Goal: Transaction & Acquisition: Purchase product/service

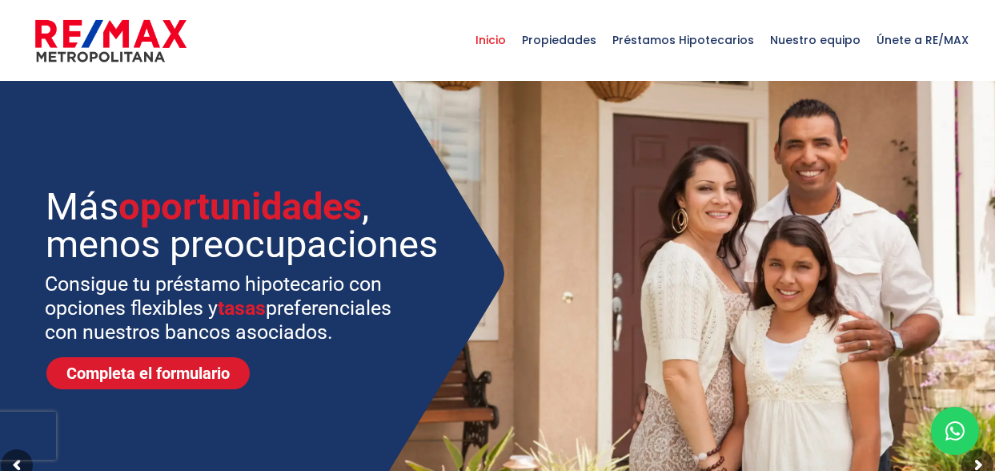
select select
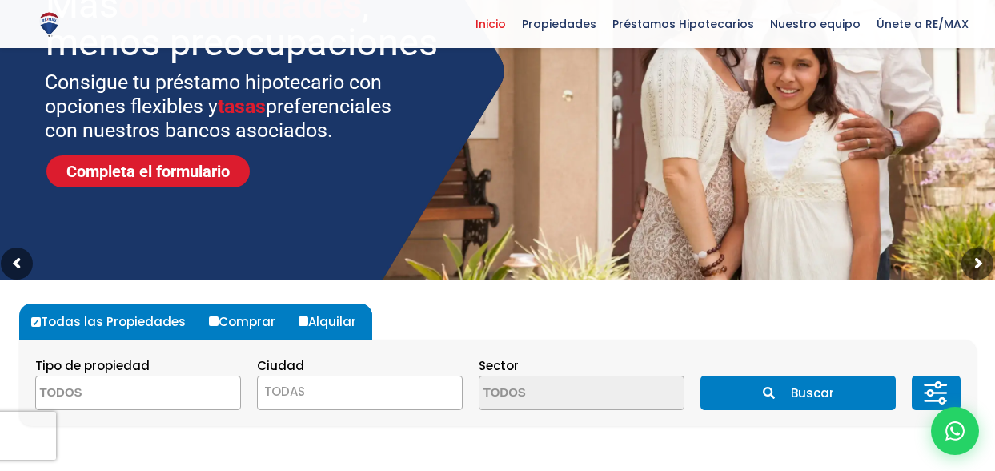
scroll to position [240, 0]
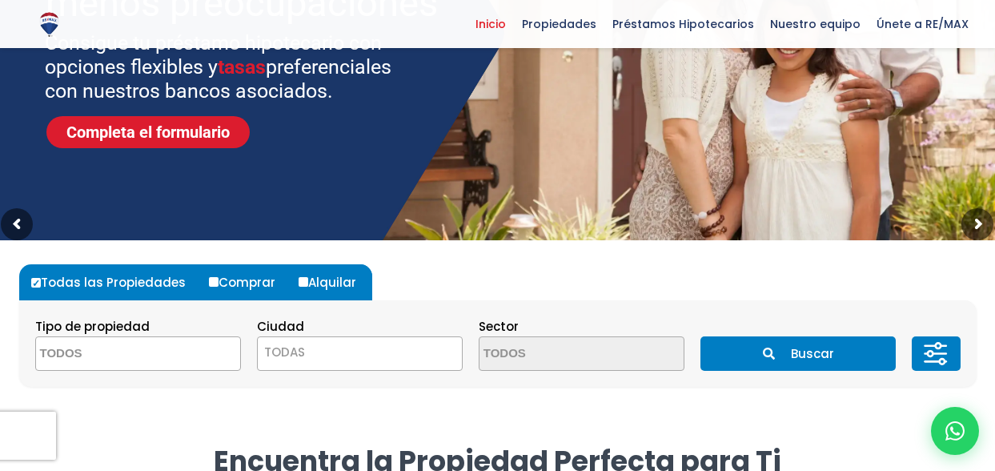
click at [227, 272] on label "Comprar" at bounding box center [248, 282] width 86 height 36
click at [219, 277] on input "Comprar" at bounding box center [214, 282] width 10 height 10
radio input "true"
click at [154, 344] on textarea "Search" at bounding box center [113, 354] width 155 height 34
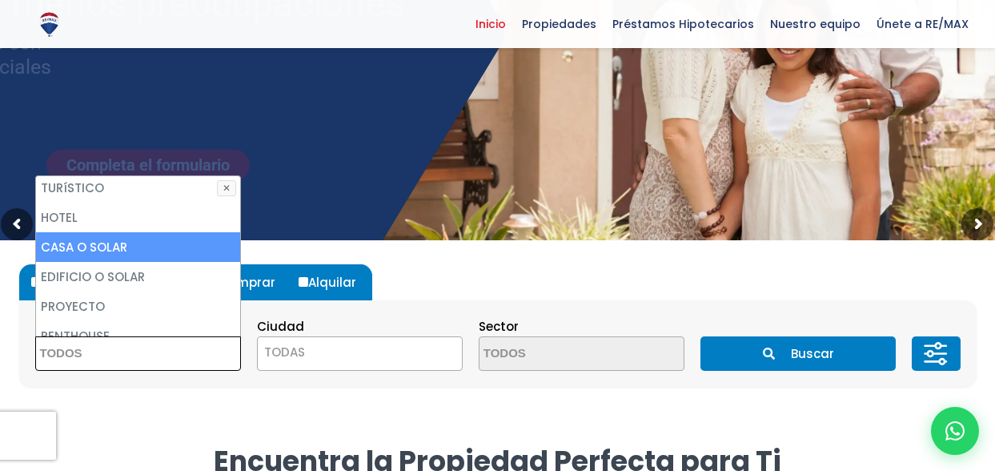
click at [147, 236] on li "CASA O SOLAR" at bounding box center [138, 247] width 204 height 30
select select "house+or+land"
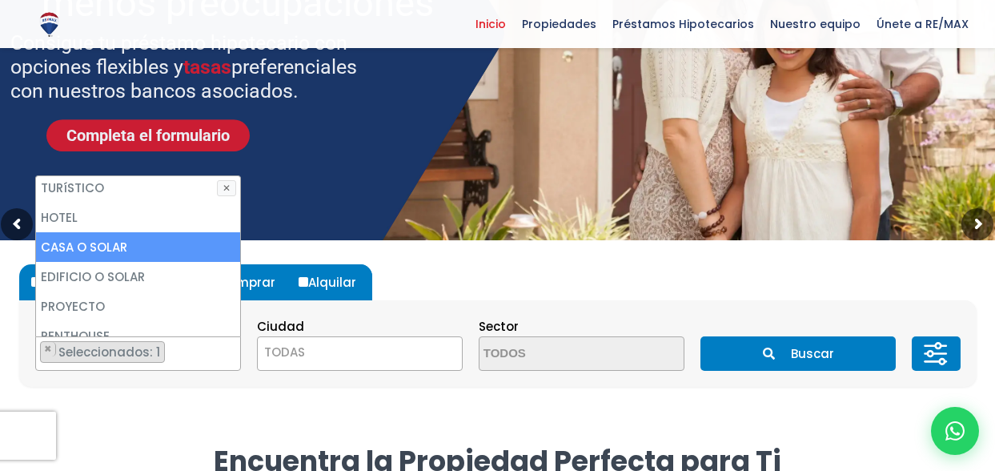
scroll to position [184, 0]
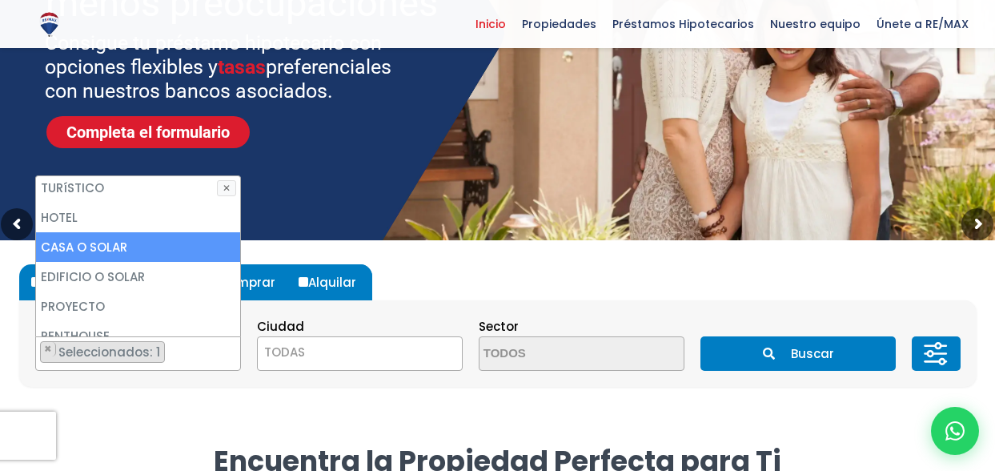
click at [147, 236] on li "CASA O SOLAR" at bounding box center [138, 247] width 204 height 30
select select "house+or+land"
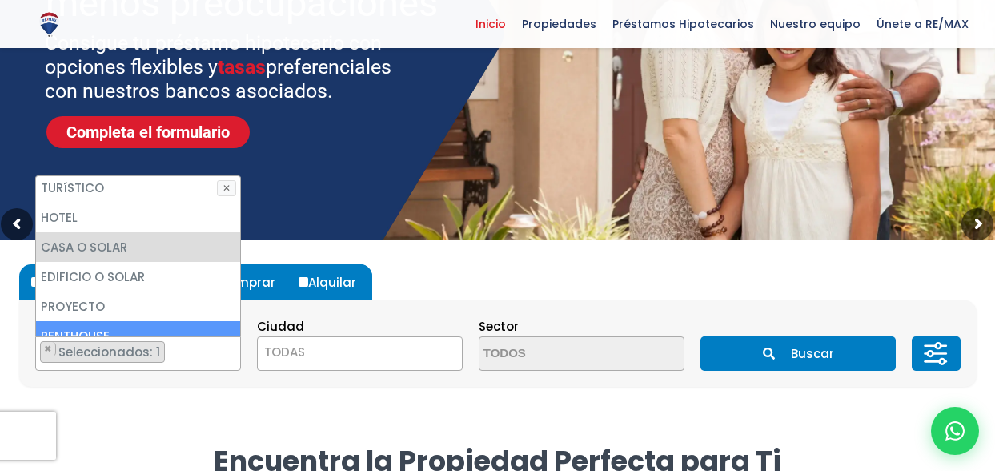
click at [325, 354] on span "TODAS" at bounding box center [360, 352] width 204 height 22
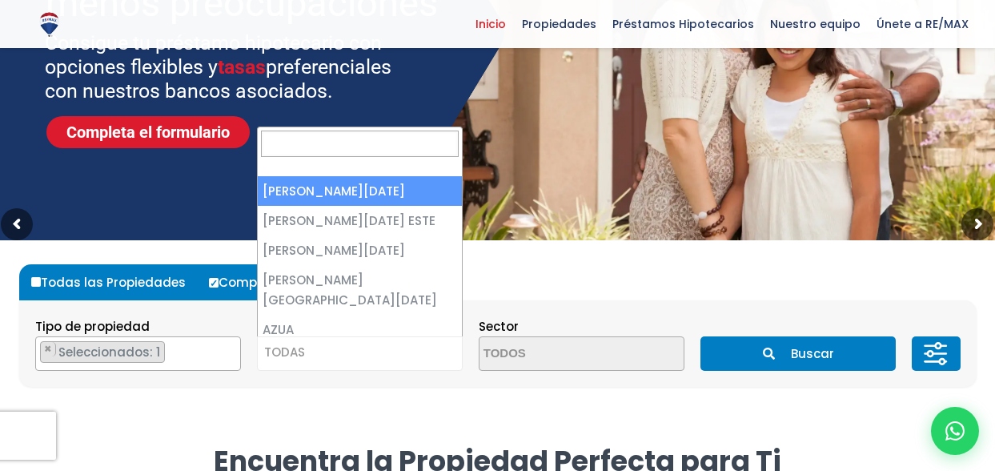
select select "1"
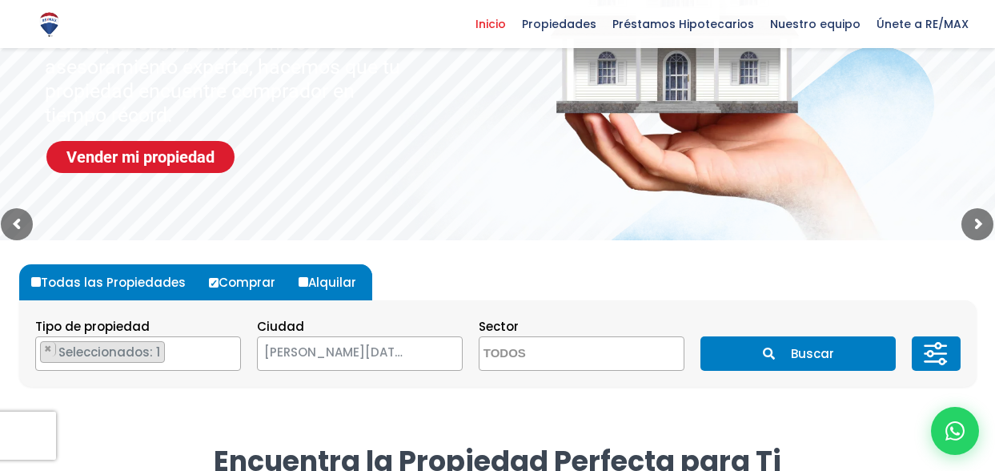
click at [563, 358] on textarea "Search" at bounding box center [557, 354] width 155 height 34
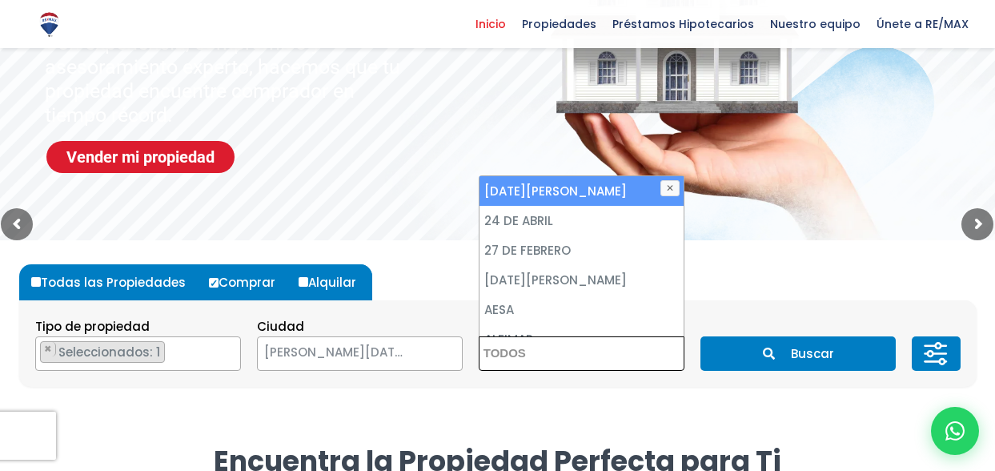
click at [563, 358] on textarea "Search" at bounding box center [557, 354] width 155 height 34
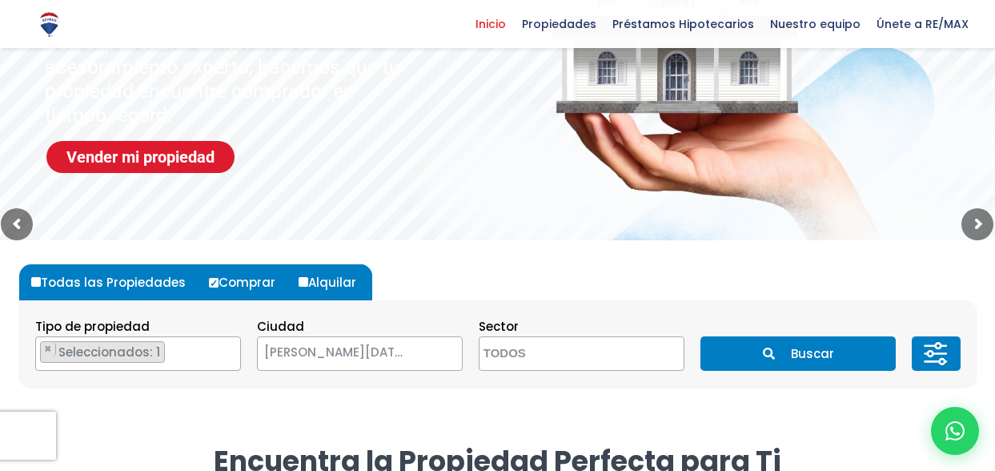
click at [754, 350] on button "Buscar" at bounding box center [798, 353] width 195 height 34
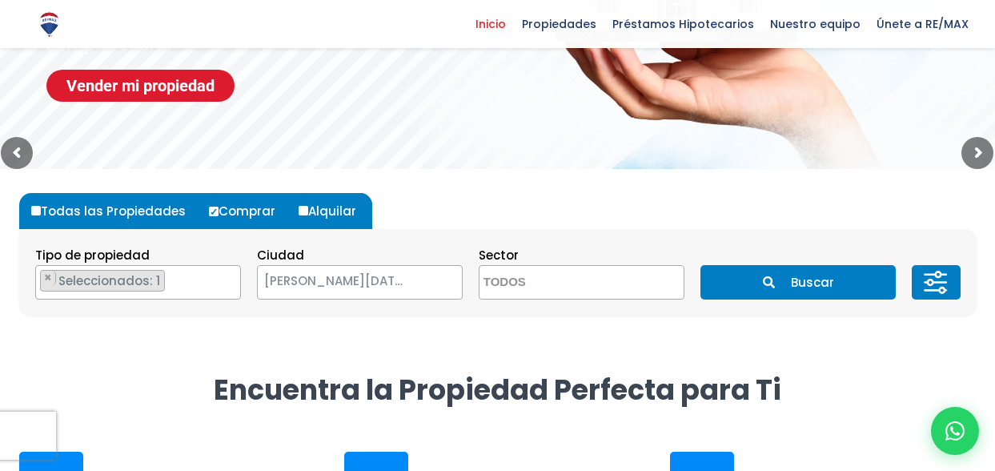
scroll to position [382, 0]
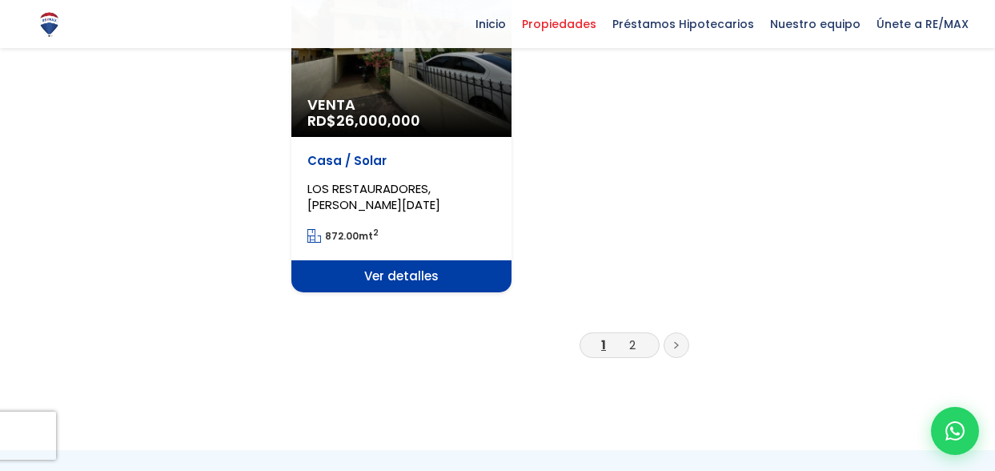
scroll to position [2082, 0]
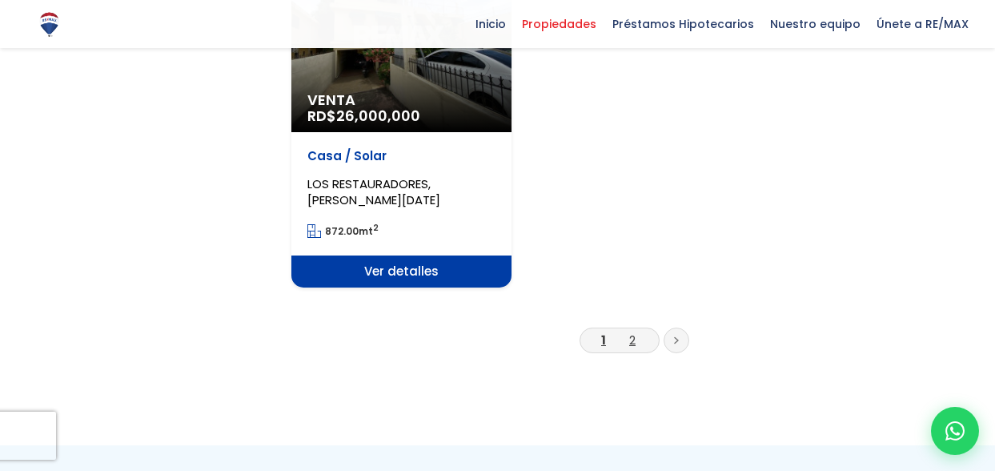
click at [633, 337] on link "2" at bounding box center [632, 339] width 6 height 17
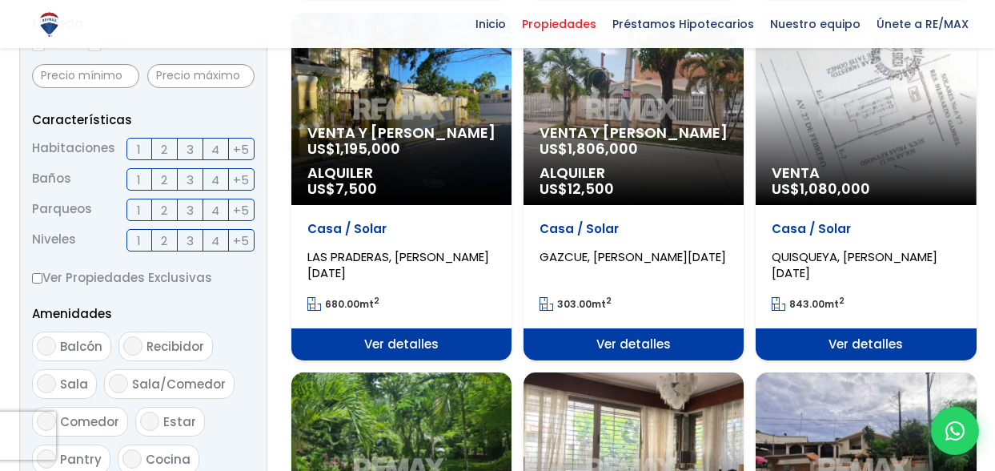
scroll to position [560, 0]
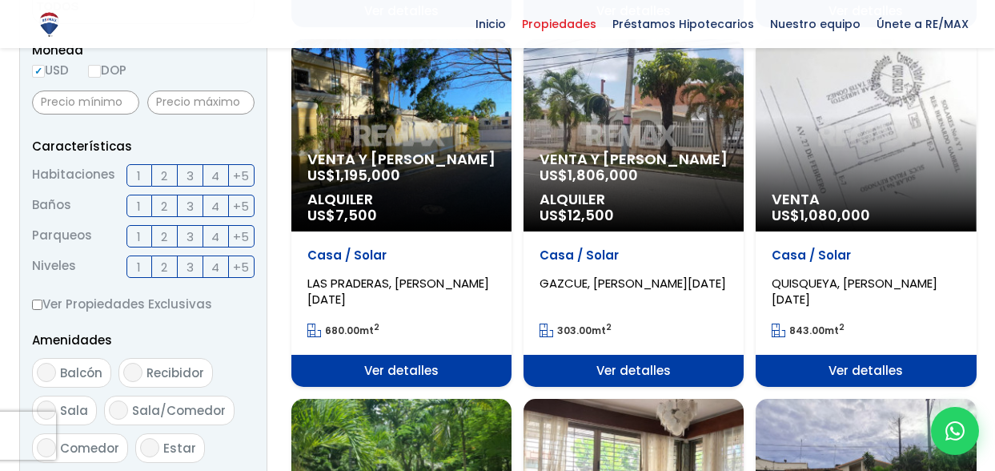
click at [829, 145] on div "Venta US$ 1,080,000" at bounding box center [866, 135] width 220 height 192
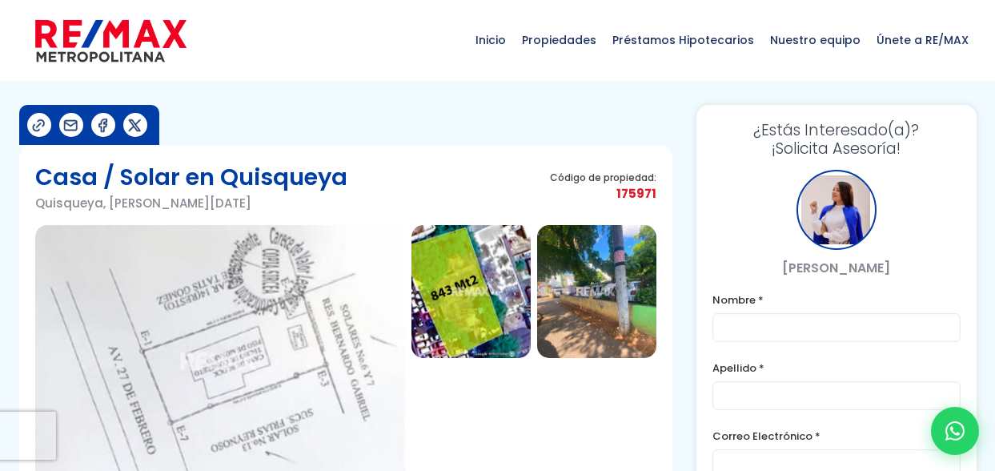
click at [587, 313] on img at bounding box center [596, 291] width 119 height 133
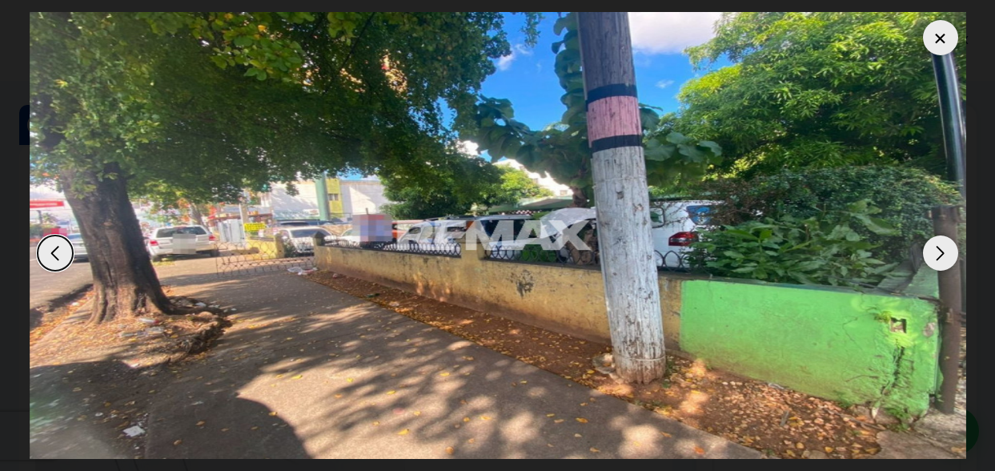
click at [941, 250] on div "Next slide" at bounding box center [940, 252] width 35 height 35
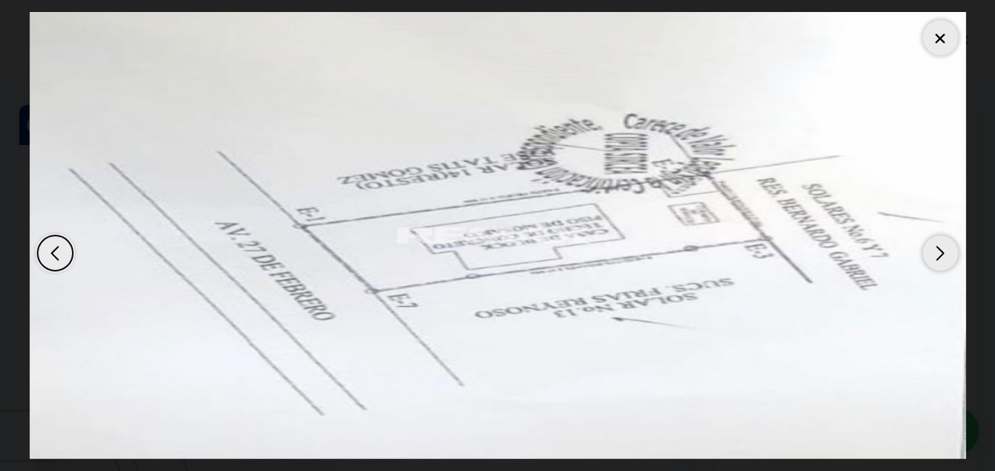
click at [941, 250] on div "Next slide" at bounding box center [940, 252] width 35 height 35
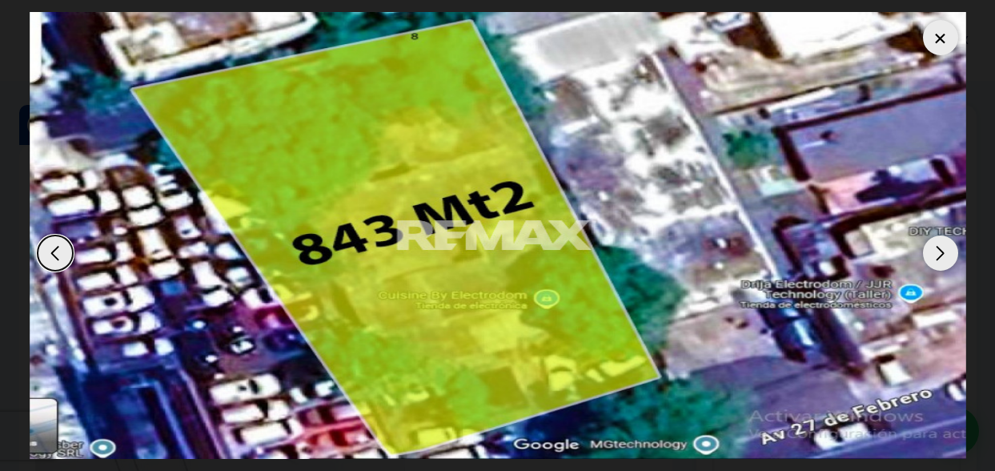
click at [941, 250] on div "Next slide" at bounding box center [940, 252] width 35 height 35
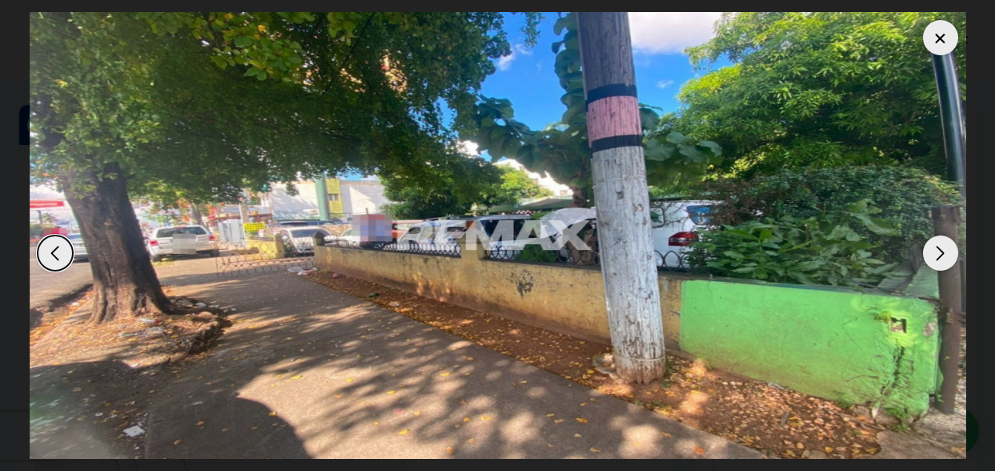
click at [931, 34] on div at bounding box center [940, 37] width 35 height 35
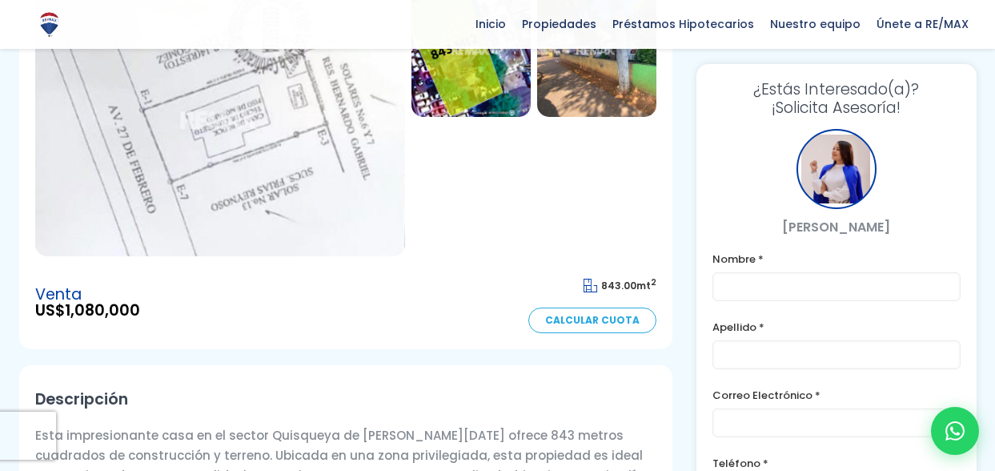
scroll to position [320, 0]
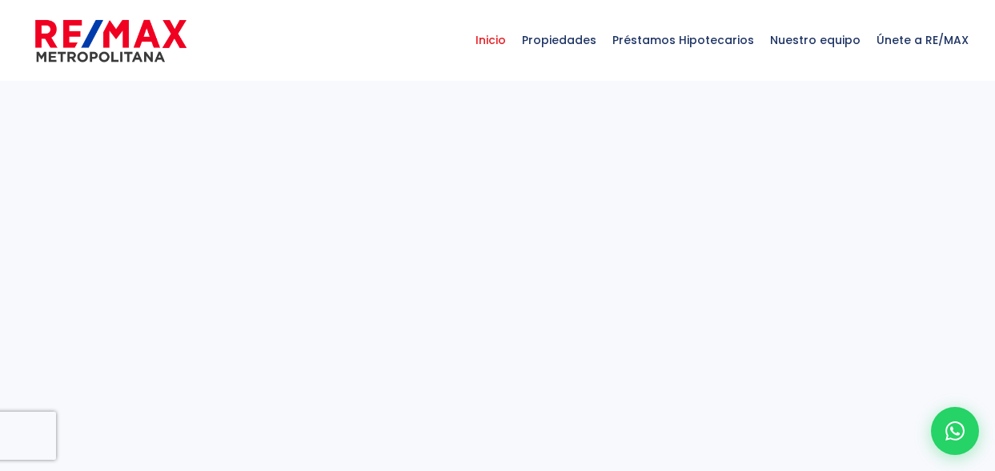
select select
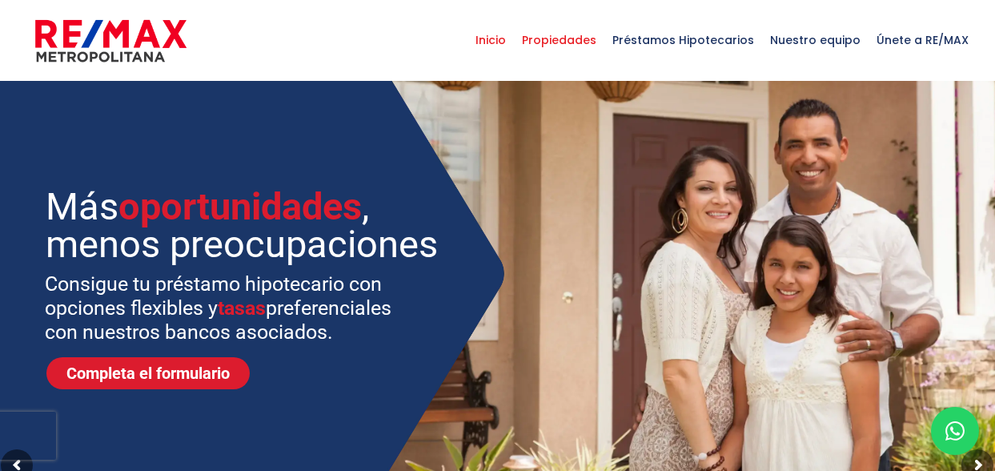
click at [560, 41] on span "Propiedades" at bounding box center [559, 40] width 90 height 48
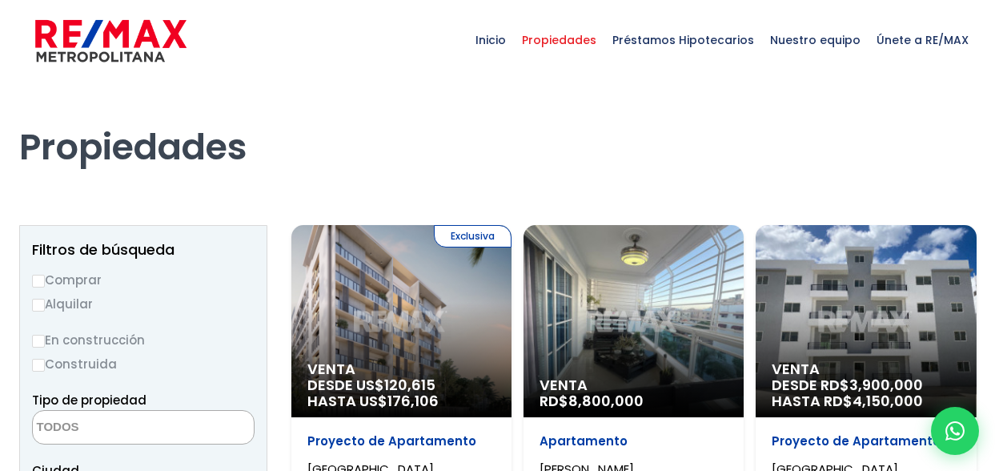
select select
click at [44, 278] on input "Comprar" at bounding box center [38, 281] width 13 height 13
radio input "true"
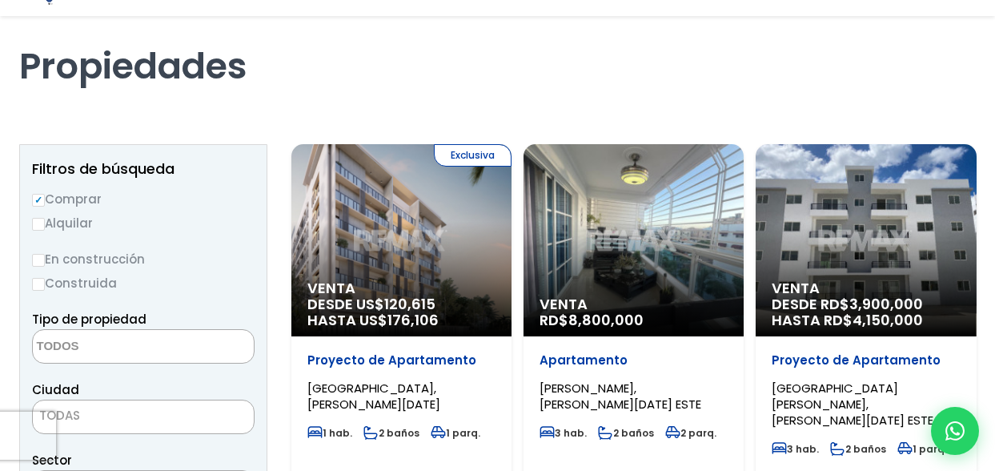
scroll to position [160, 0]
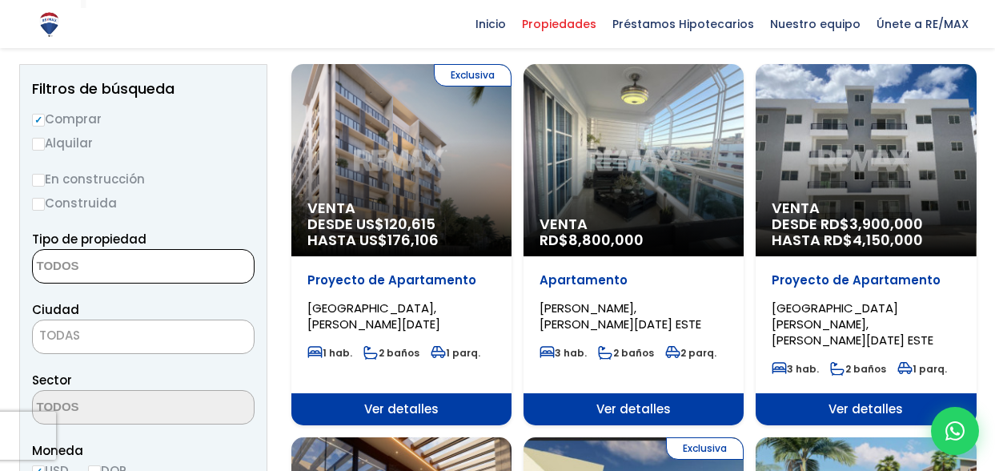
click at [127, 265] on textarea "Search" at bounding box center [110, 267] width 155 height 34
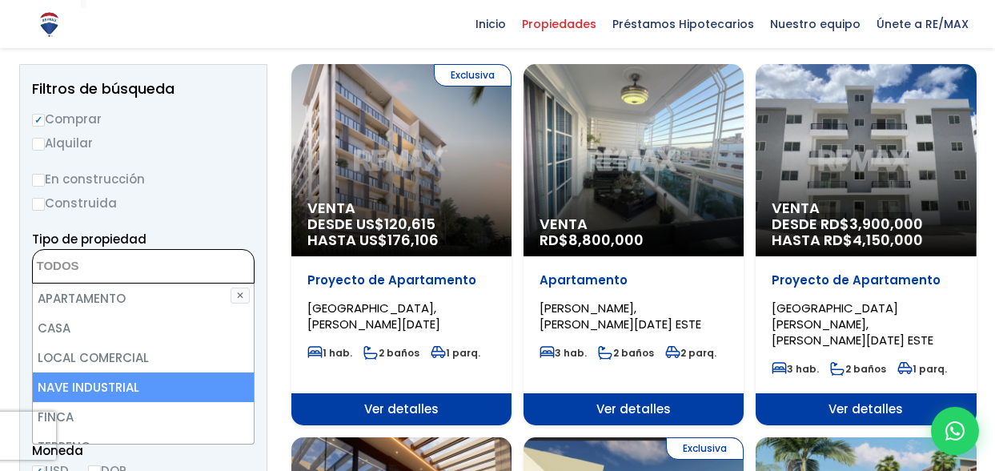
click at [171, 376] on li "NAVE INDUSTRIAL" at bounding box center [143, 387] width 221 height 30
select select "industrial+site"
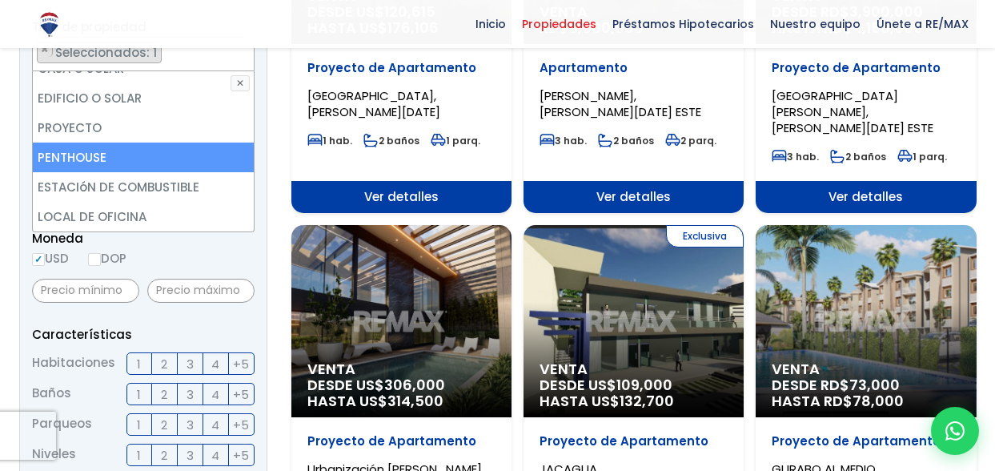
scroll to position [400, 0]
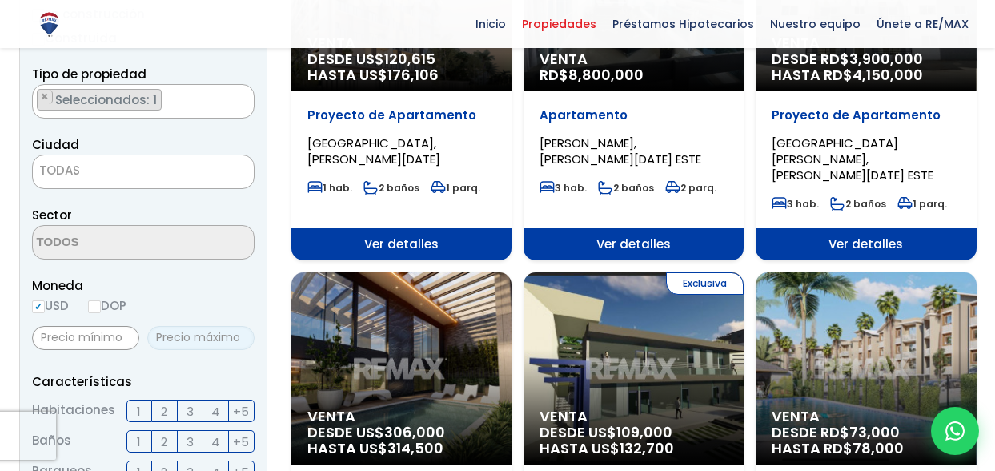
click at [175, 263] on form "Comprar Alquilar En construcción Construida Tipo de propiedad APARTAMENTO CASA …" at bounding box center [143, 458] width 223 height 1028
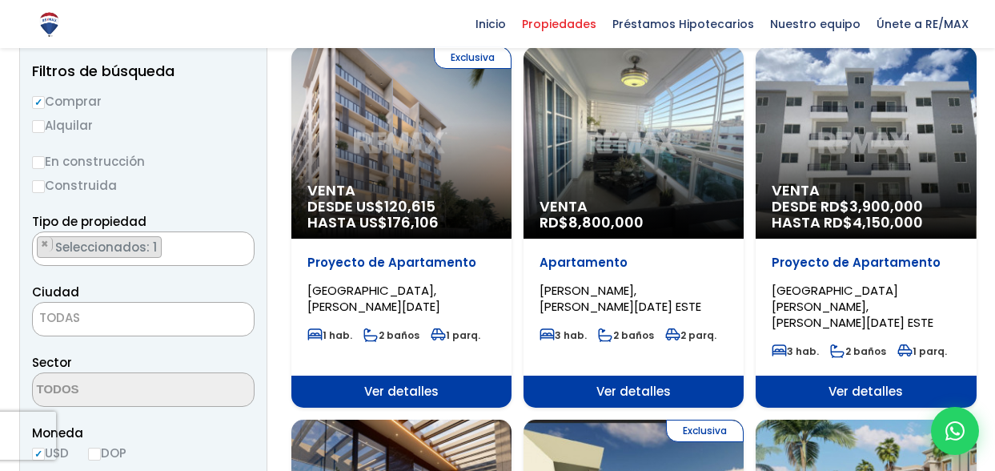
scroll to position [143, 0]
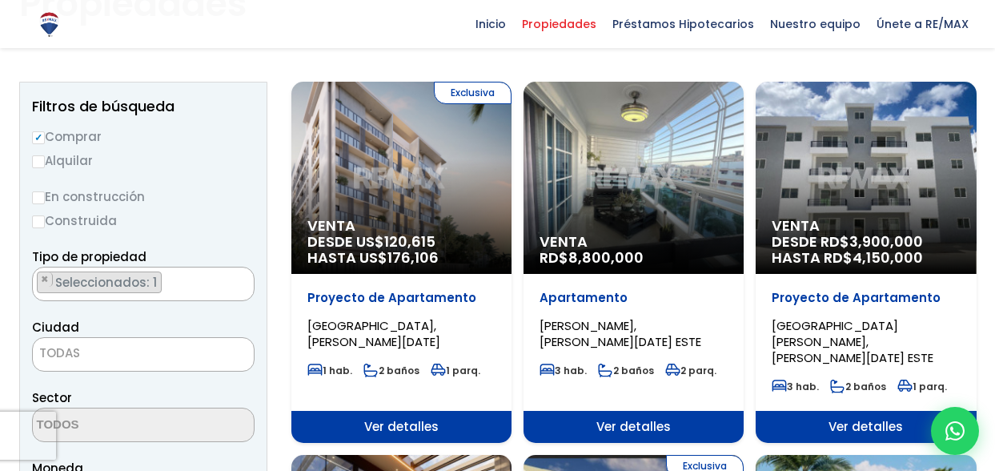
click at [175, 347] on span "TODAS" at bounding box center [143, 353] width 221 height 22
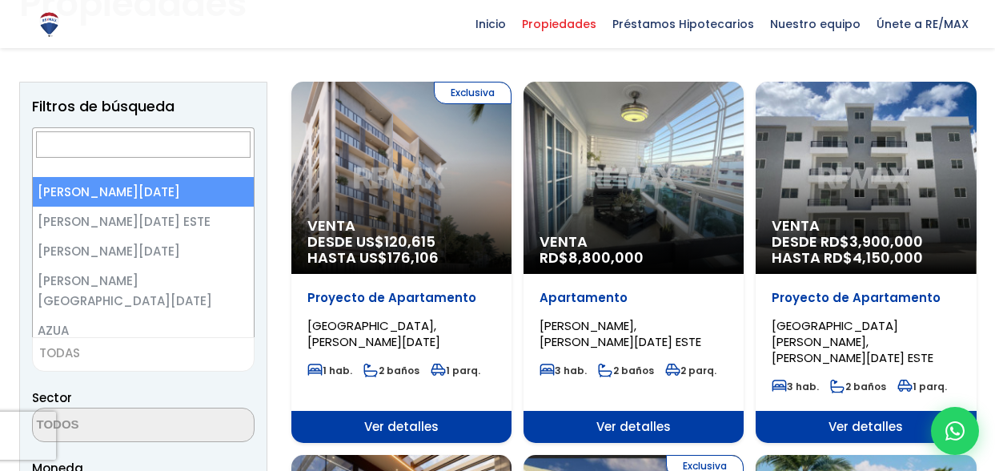
select select "1"
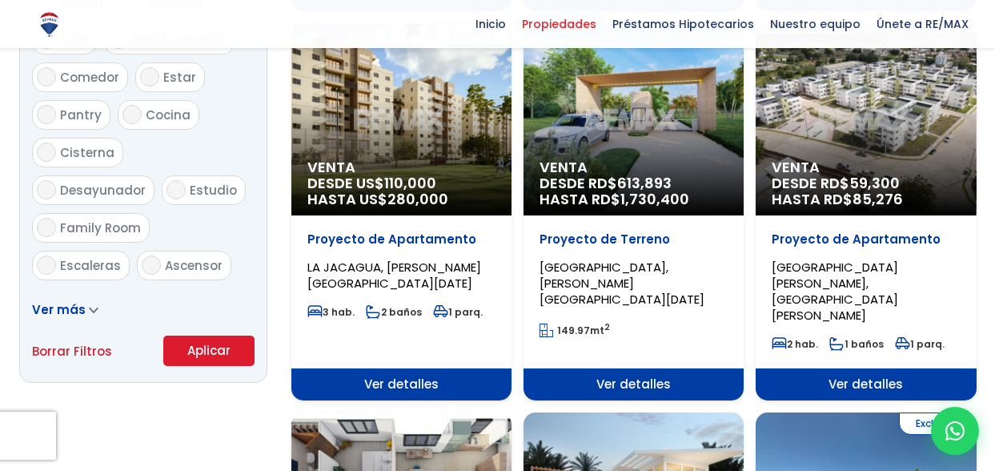
scroll to position [1023, 0]
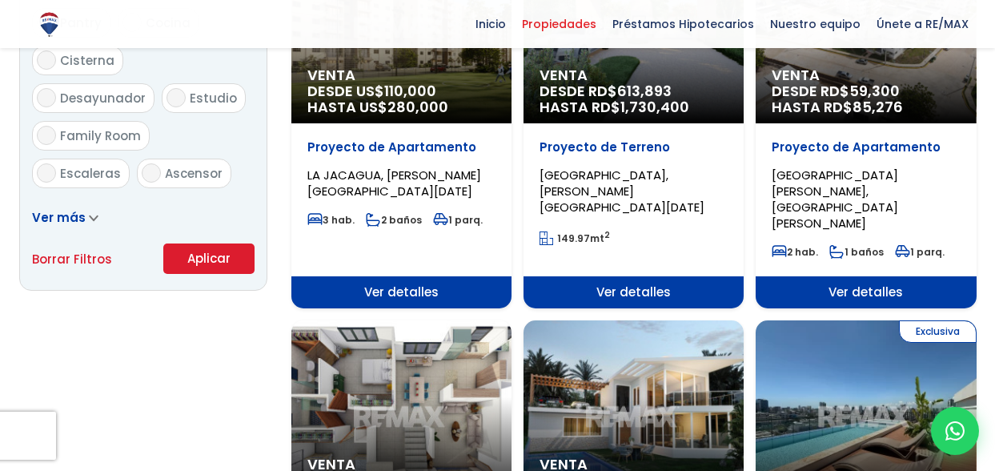
click at [211, 252] on button "Aplicar" at bounding box center [208, 258] width 91 height 30
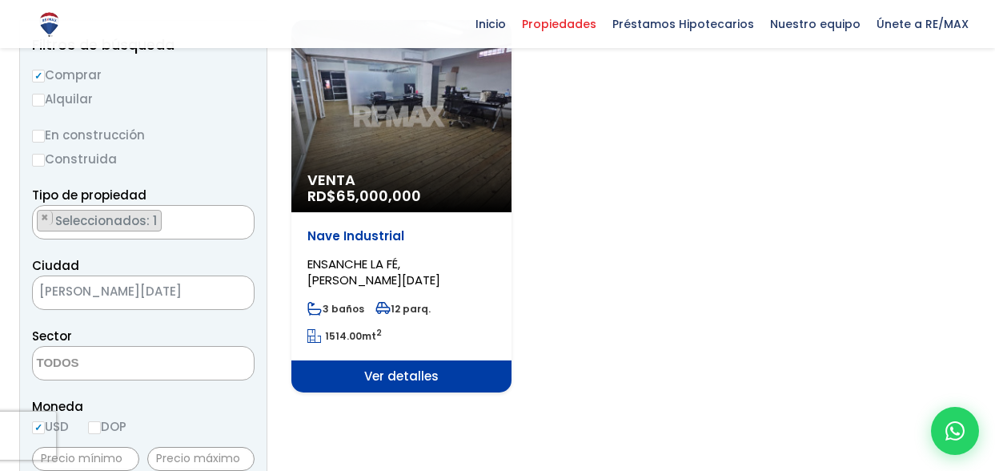
scroll to position [240, 0]
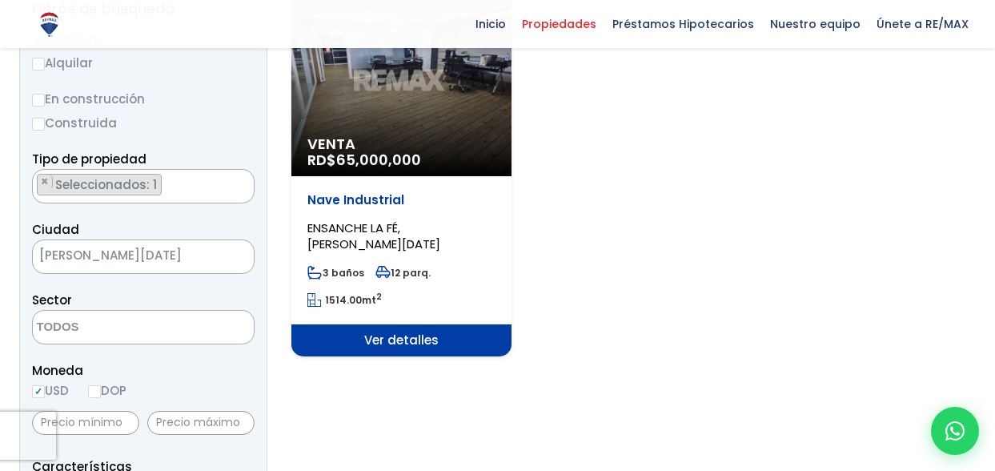
click at [394, 338] on span "Ver detalles" at bounding box center [401, 340] width 220 height 32
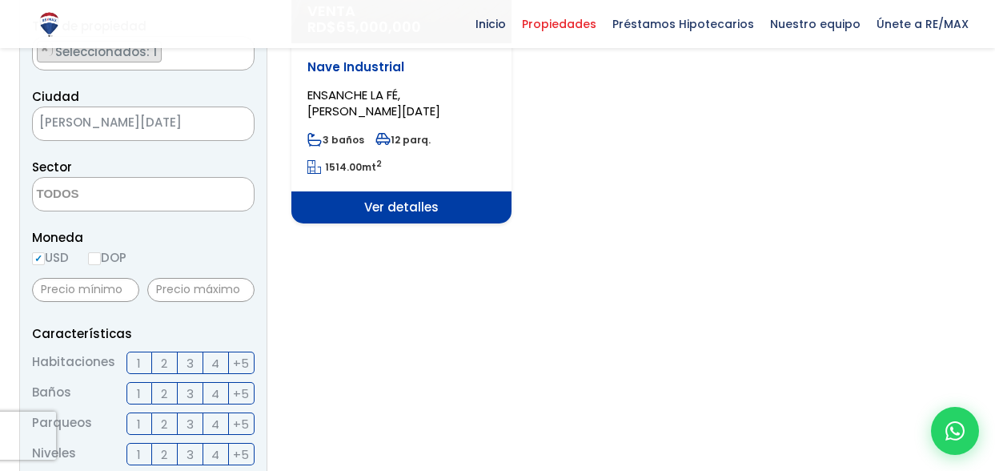
scroll to position [401, 0]
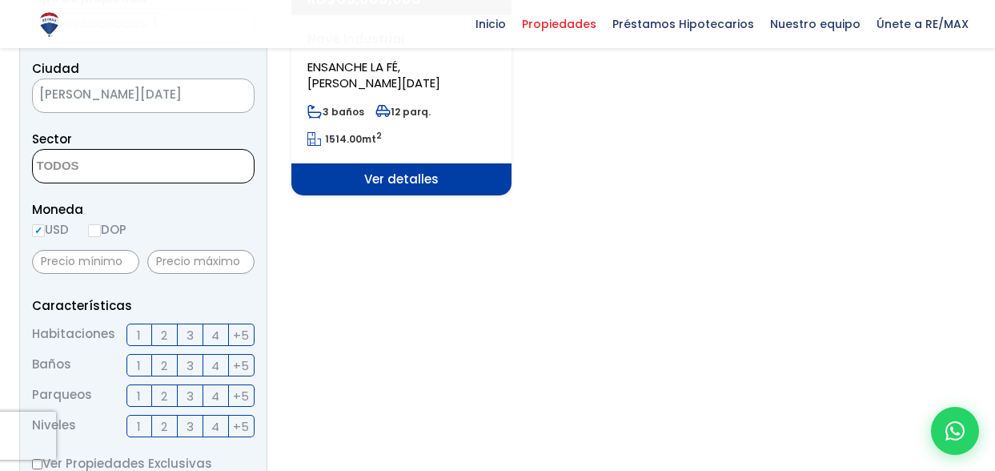
click at [95, 163] on textarea "Search" at bounding box center [110, 167] width 155 height 34
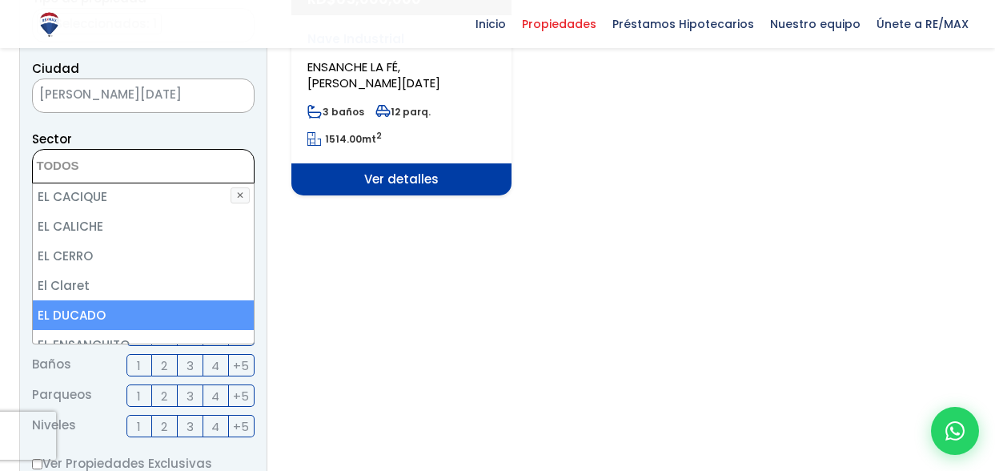
scroll to position [1761, 0]
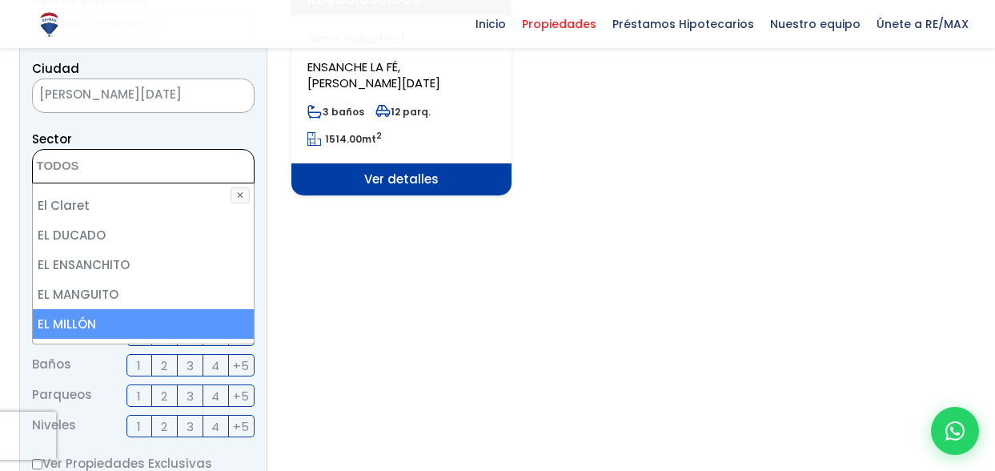
click at [144, 309] on li "EL MILLÓN" at bounding box center [143, 324] width 221 height 30
select select "113"
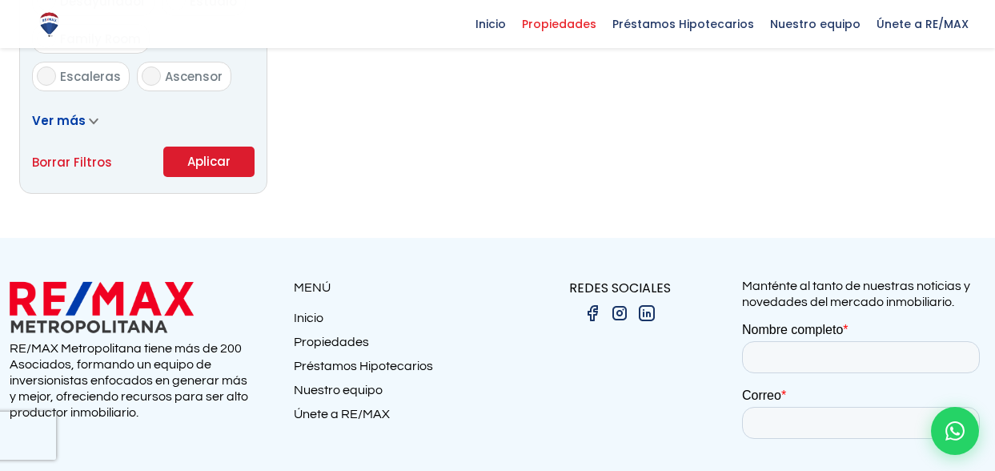
scroll to position [1122, 0]
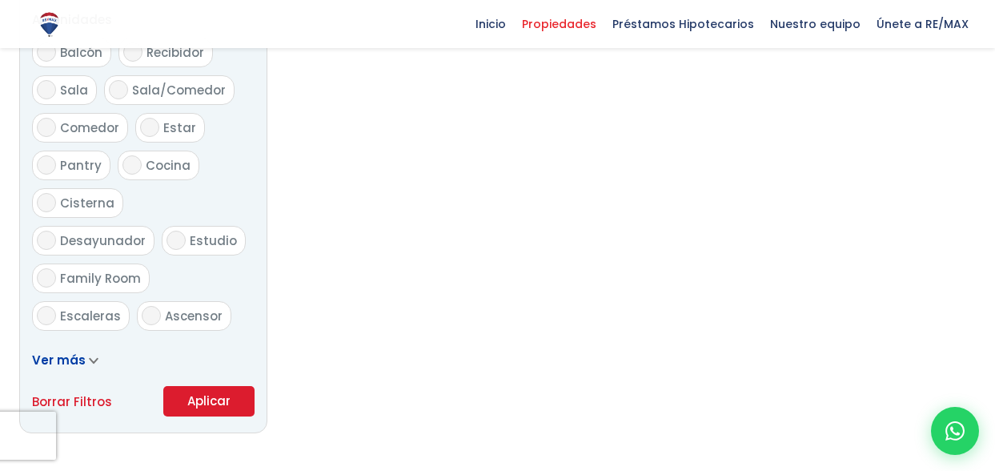
scroll to position [961, 0]
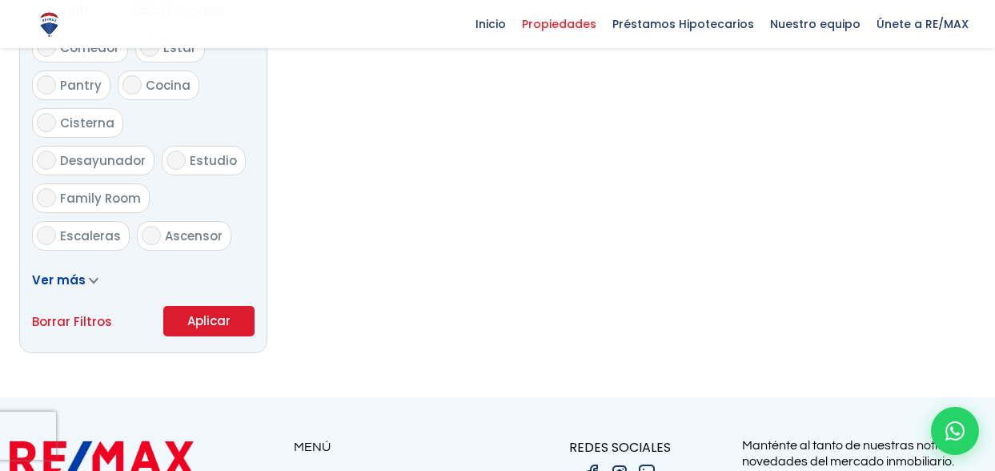
click at [89, 280] on icon at bounding box center [94, 280] width 10 height 7
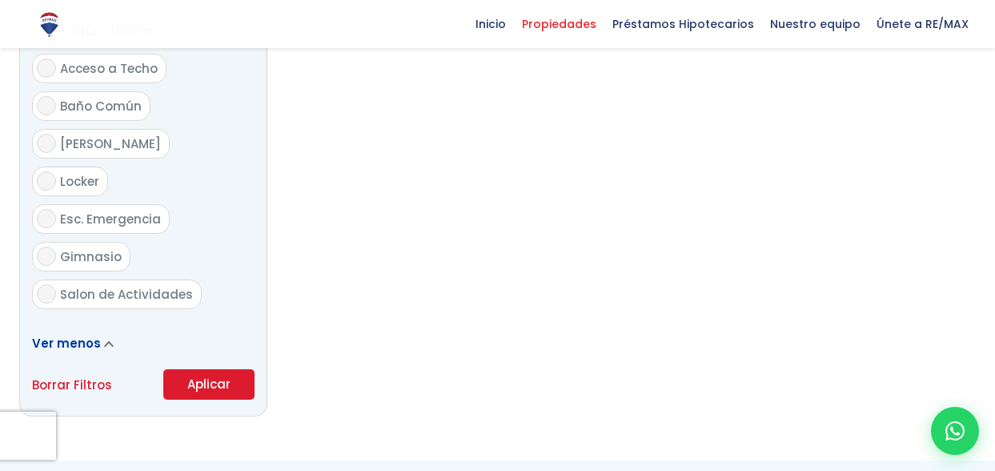
scroll to position [2082, 0]
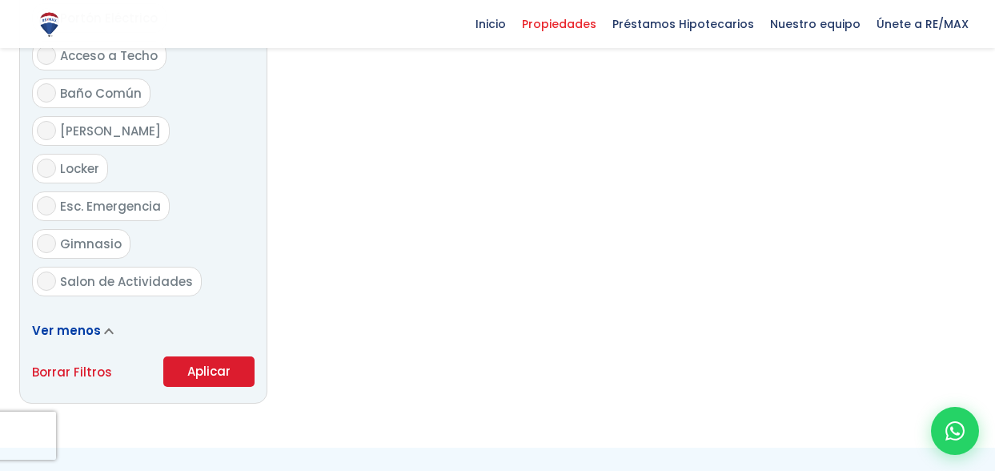
click at [193, 356] on button "Aplicar" at bounding box center [208, 371] width 91 height 30
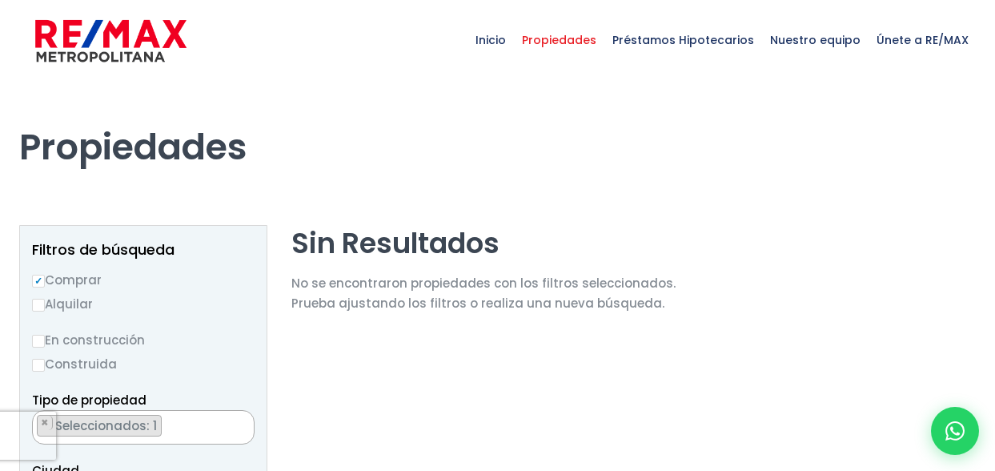
scroll to position [52, 0]
select select "113"
